Goal: Task Accomplishment & Management: Manage account settings

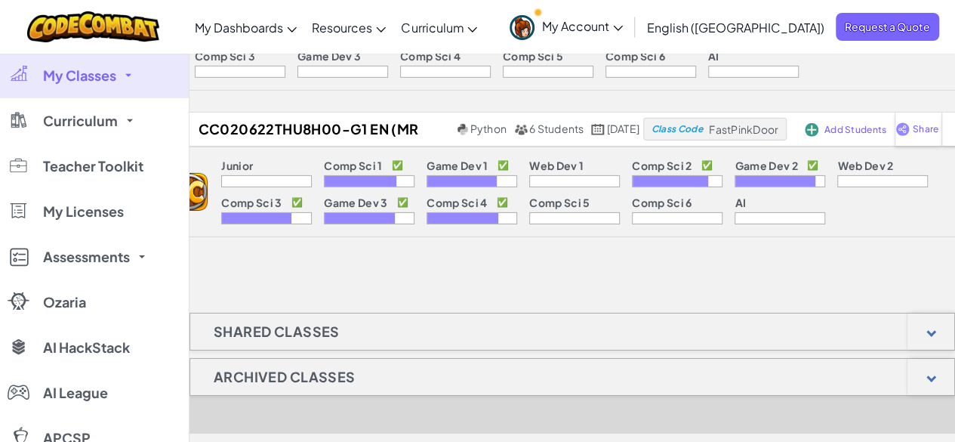
scroll to position [10955, 0]
click at [630, 34] on link "My Account" at bounding box center [566, 27] width 128 height 48
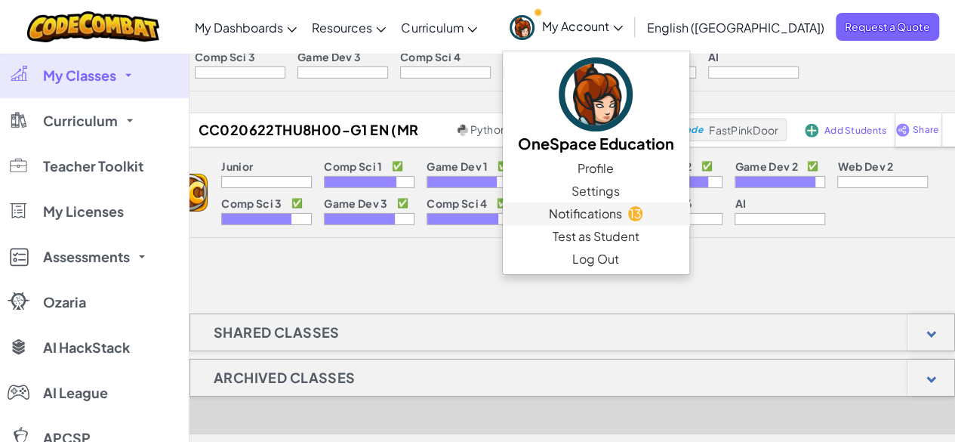
click at [622, 206] on span "Notifications" at bounding box center [585, 214] width 73 height 18
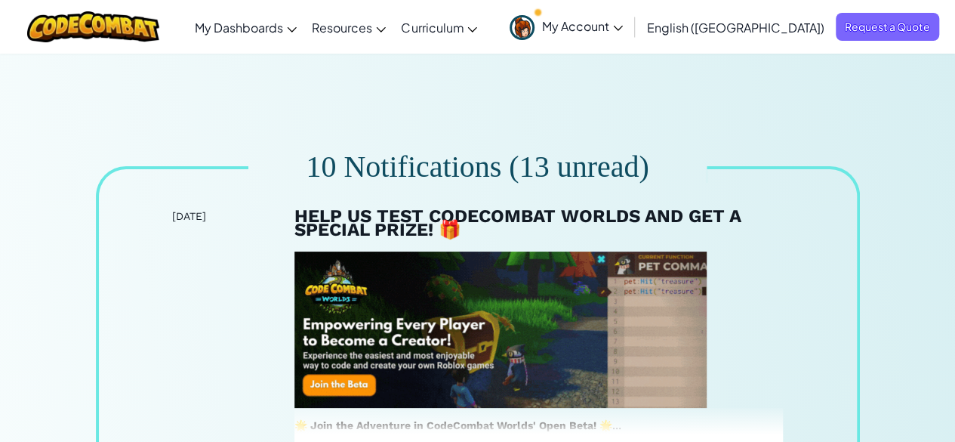
click at [630, 16] on link "My Account" at bounding box center [566, 27] width 128 height 48
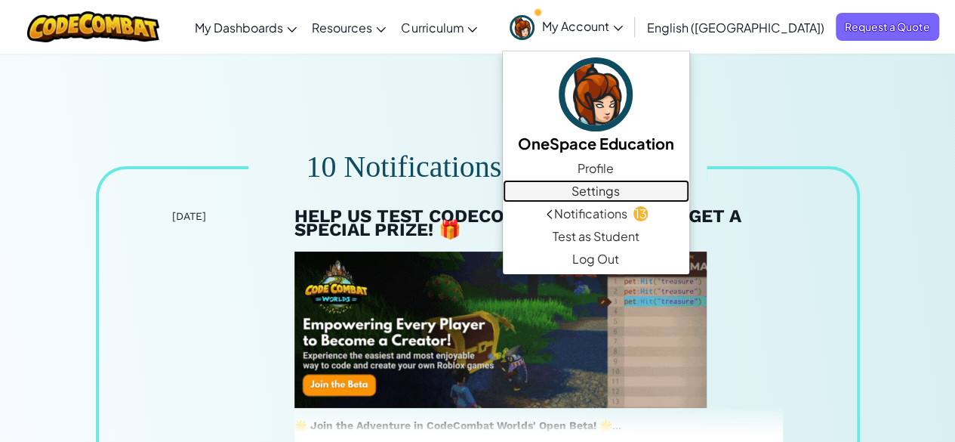
click at [682, 189] on link "Settings" at bounding box center [596, 191] width 186 height 23
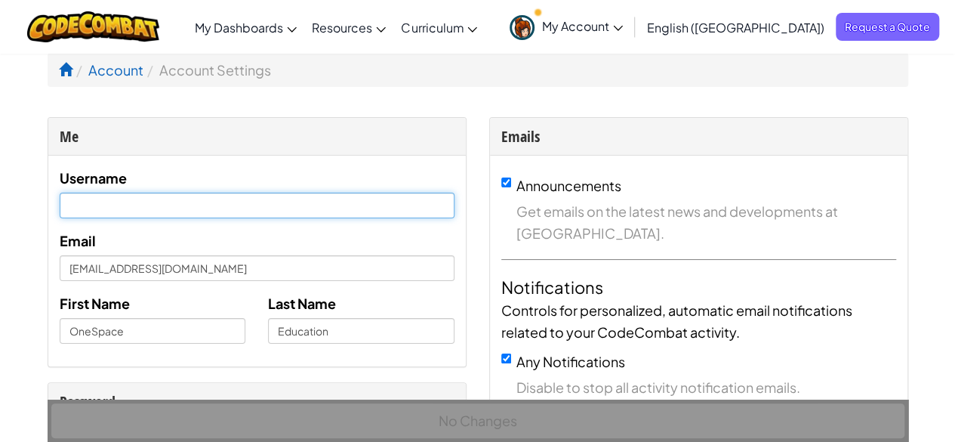
type input "[EMAIL_ADDRESS][DOMAIN_NAME]"
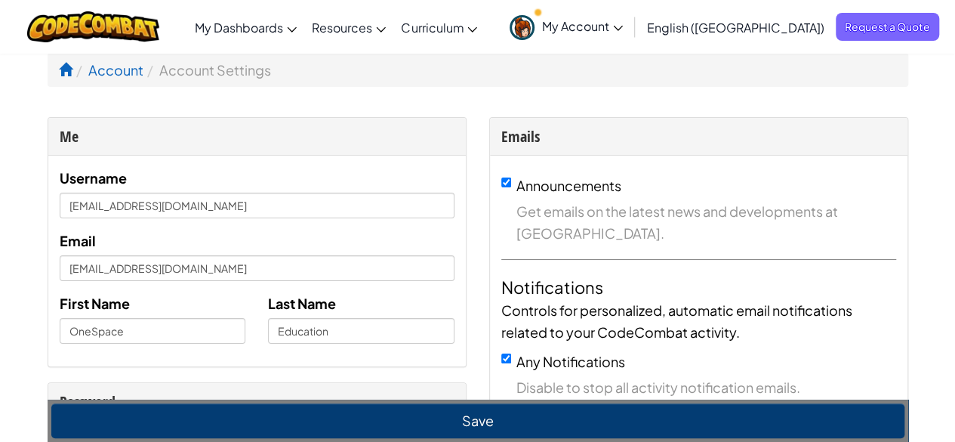
click at [630, 17] on link "My Account" at bounding box center [566, 27] width 128 height 48
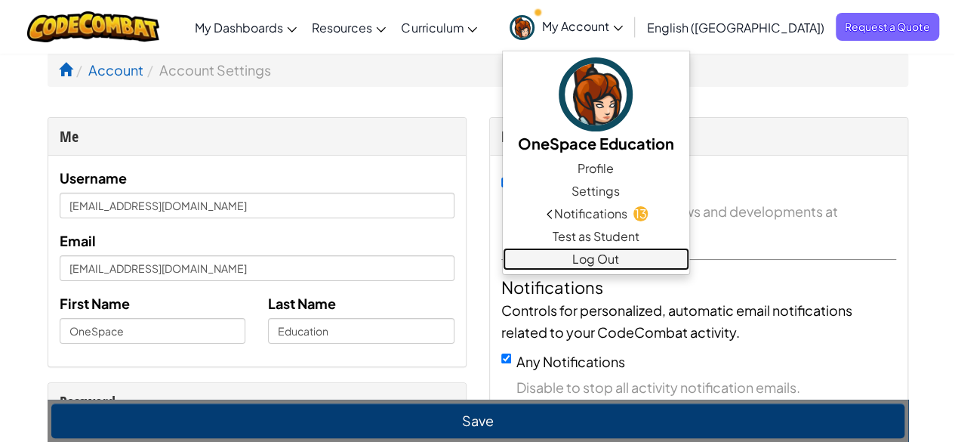
click at [688, 256] on link "Log Out" at bounding box center [596, 259] width 186 height 23
